Goal: Information Seeking & Learning: Learn about a topic

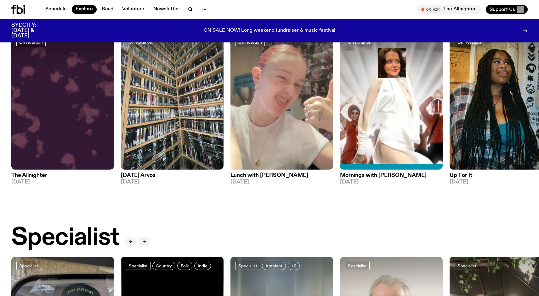
scroll to position [283, 0]
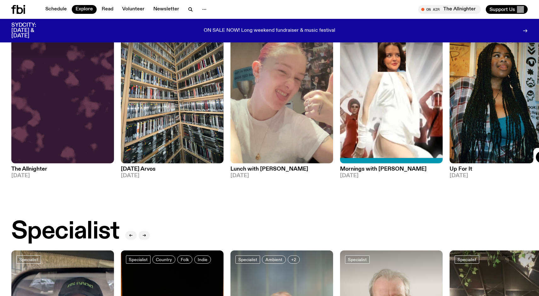
click at [466, 101] on img at bounding box center [500, 95] width 103 height 137
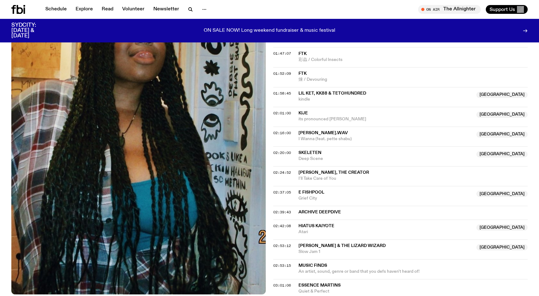
scroll to position [581, 0]
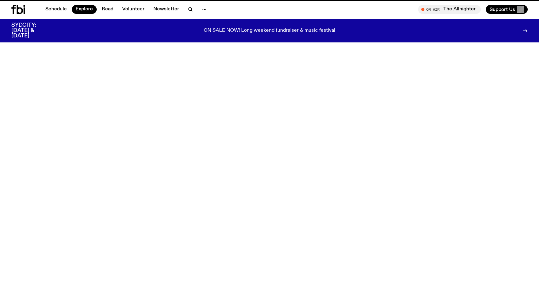
scroll to position [283, 0]
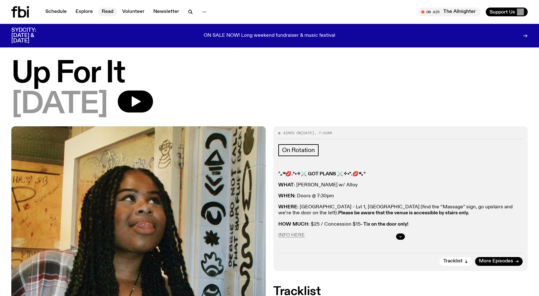
click at [106, 13] on link "Read" at bounding box center [107, 12] width 19 height 9
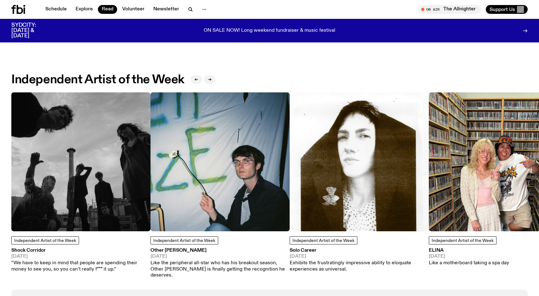
scroll to position [486, 0]
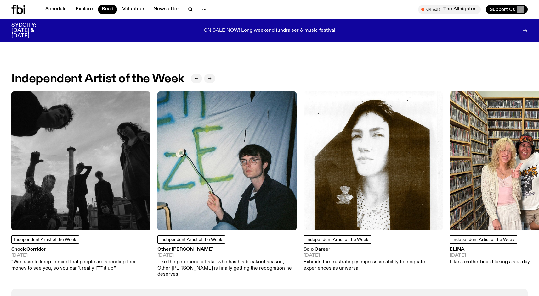
click at [132, 160] on img at bounding box center [80, 161] width 139 height 139
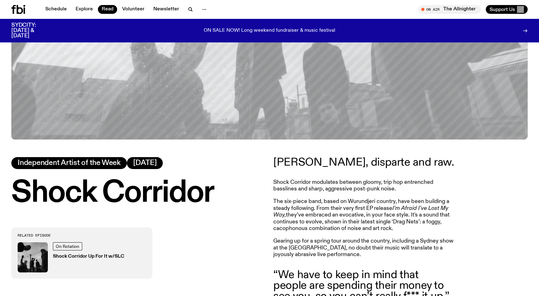
scroll to position [211, 0]
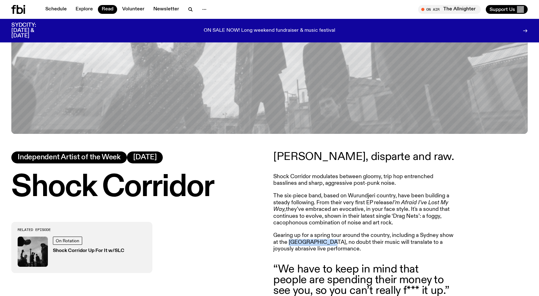
drag, startPoint x: 329, startPoint y: 241, endPoint x: 288, endPoint y: 242, distance: 40.3
click at [288, 242] on p "Gearing up for a spring tour around the country, including a Sydney show at the…" at bounding box center [363, 242] width 181 height 20
copy p "[GEOGRAPHIC_DATA]"
